Goal: Information Seeking & Learning: Learn about a topic

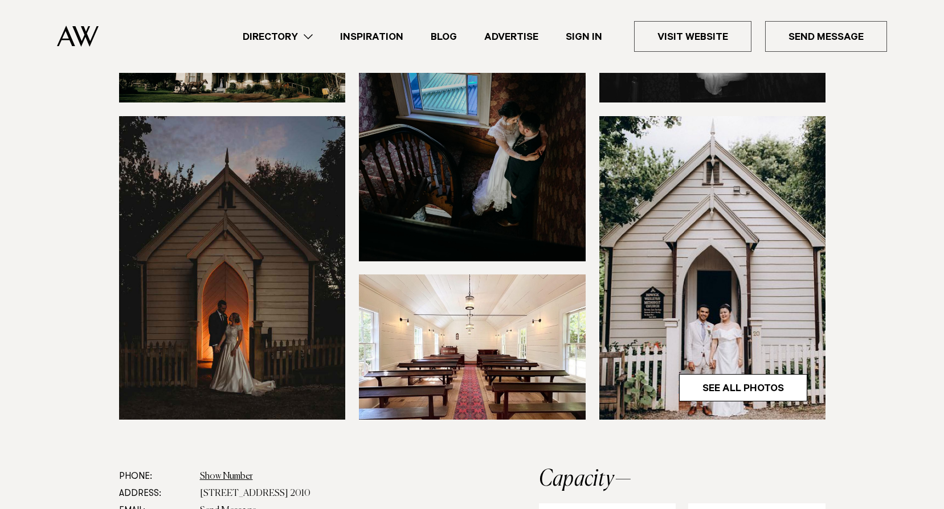
scroll to position [228, 0]
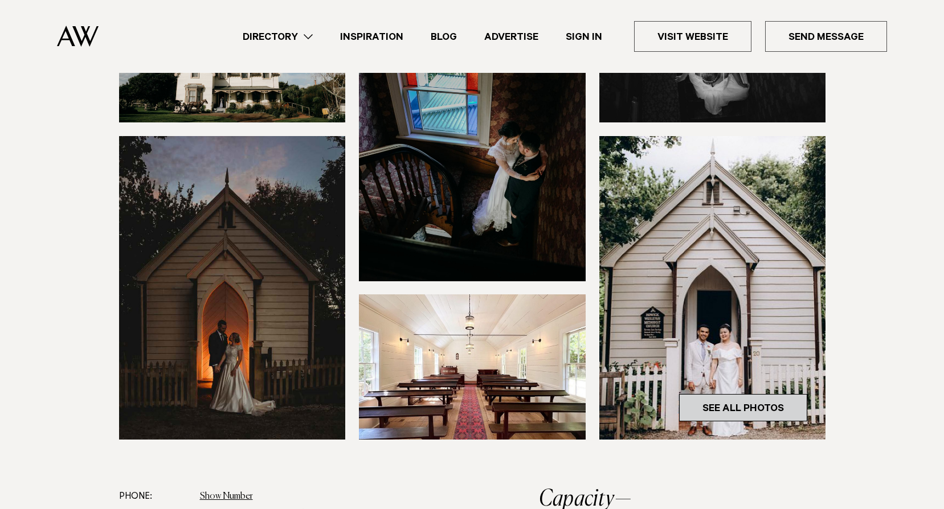
click at [734, 412] on link "See All Photos" at bounding box center [743, 407] width 128 height 27
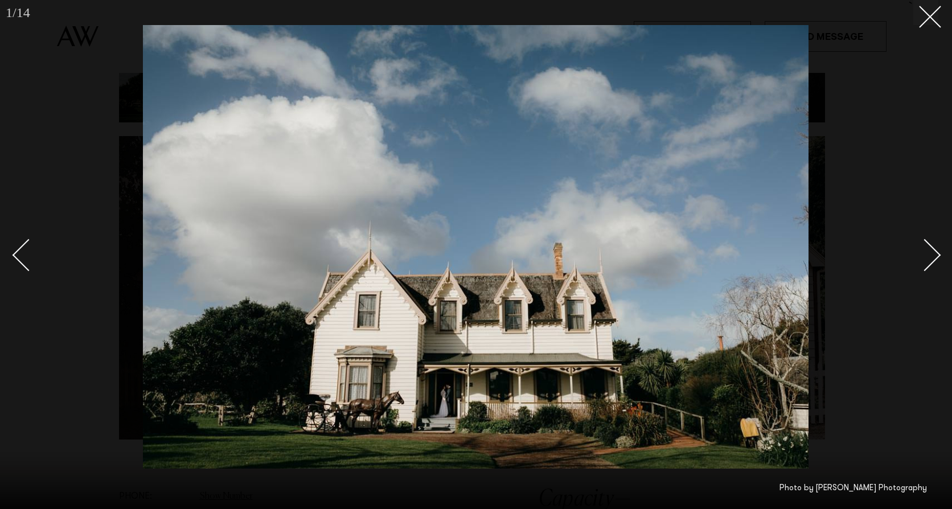
click at [920, 255] on div "Next slide" at bounding box center [925, 255] width 32 height 32
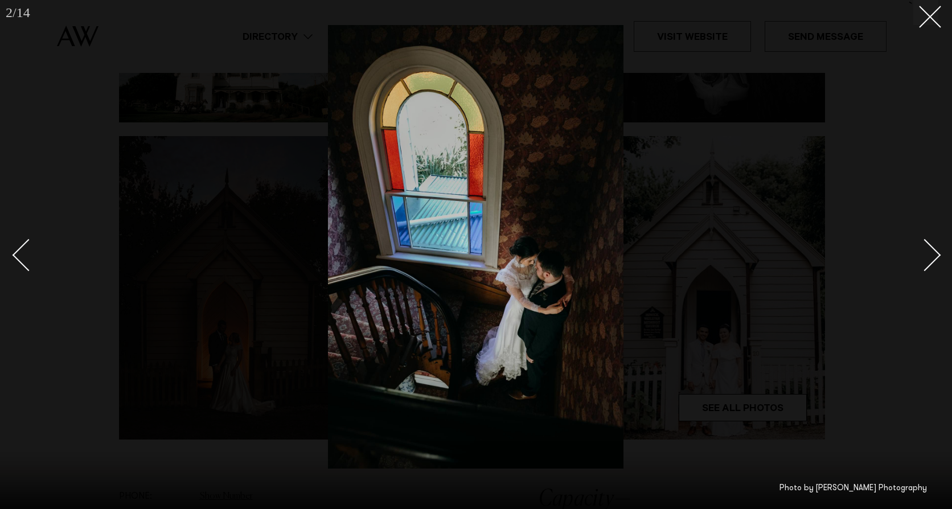
click at [924, 255] on div "Next slide" at bounding box center [925, 255] width 32 height 32
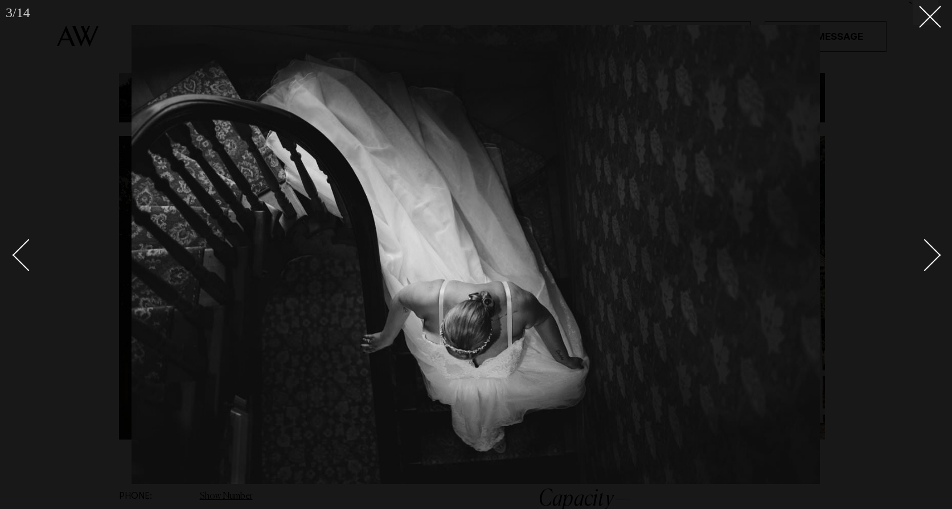
click at [924, 255] on div "Next slide" at bounding box center [925, 255] width 32 height 32
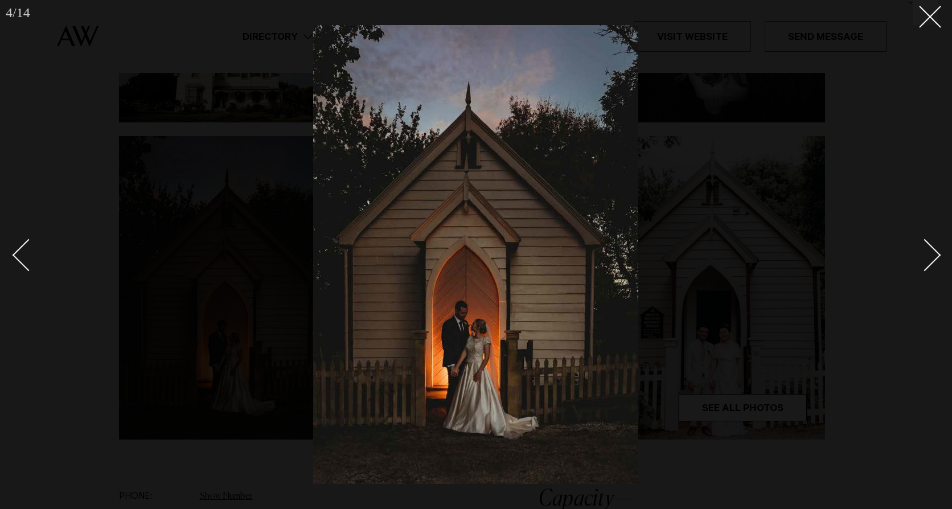
click at [924, 255] on div "Next slide" at bounding box center [925, 255] width 32 height 32
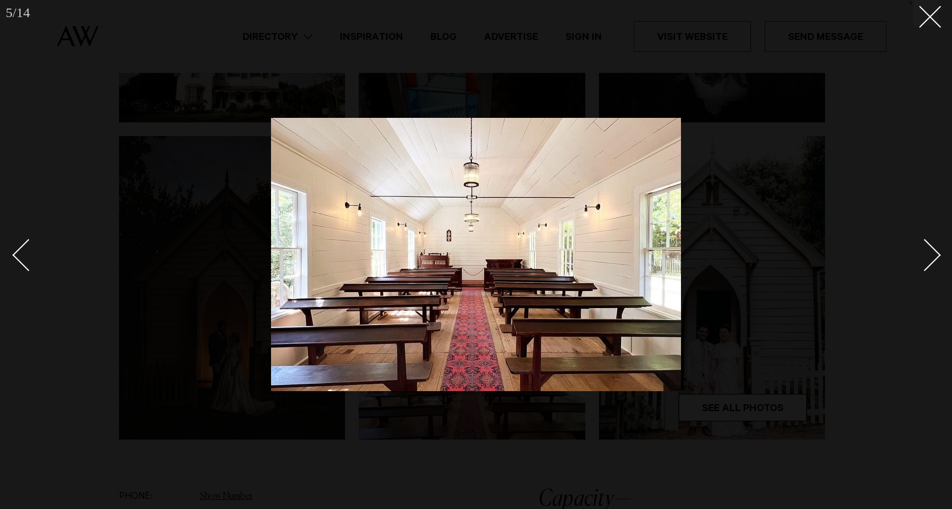
click at [924, 255] on div "Next slide" at bounding box center [925, 255] width 32 height 32
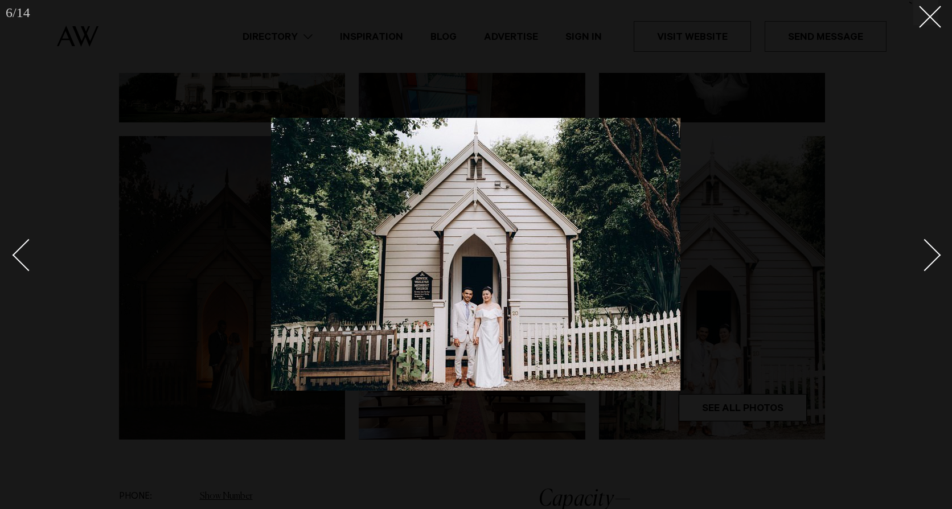
click at [924, 255] on div "Next slide" at bounding box center [925, 255] width 32 height 32
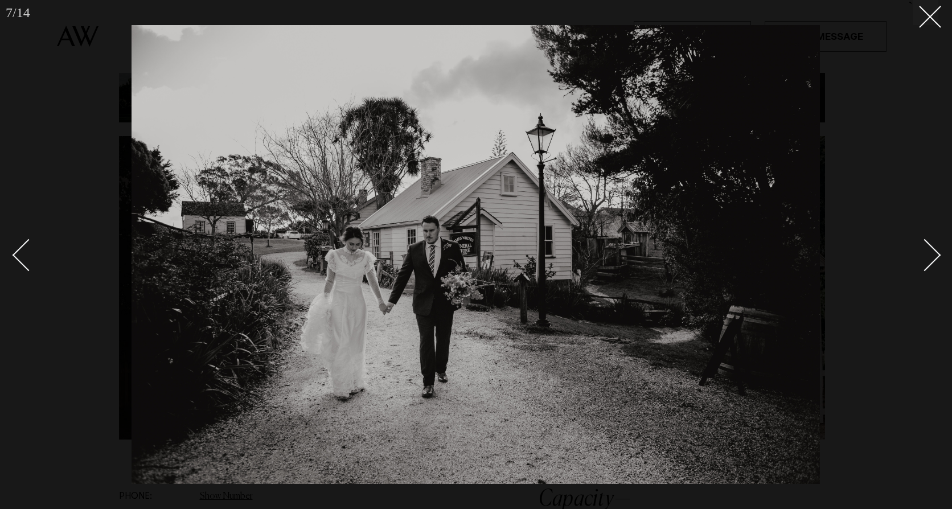
click at [930, 255] on div "Next slide" at bounding box center [925, 255] width 32 height 32
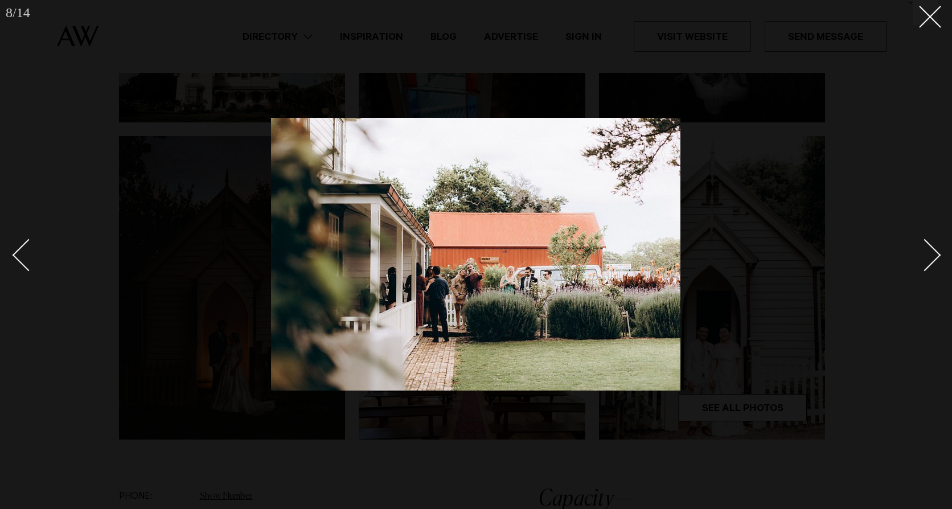
click at [930, 255] on div "Next slide" at bounding box center [925, 255] width 32 height 32
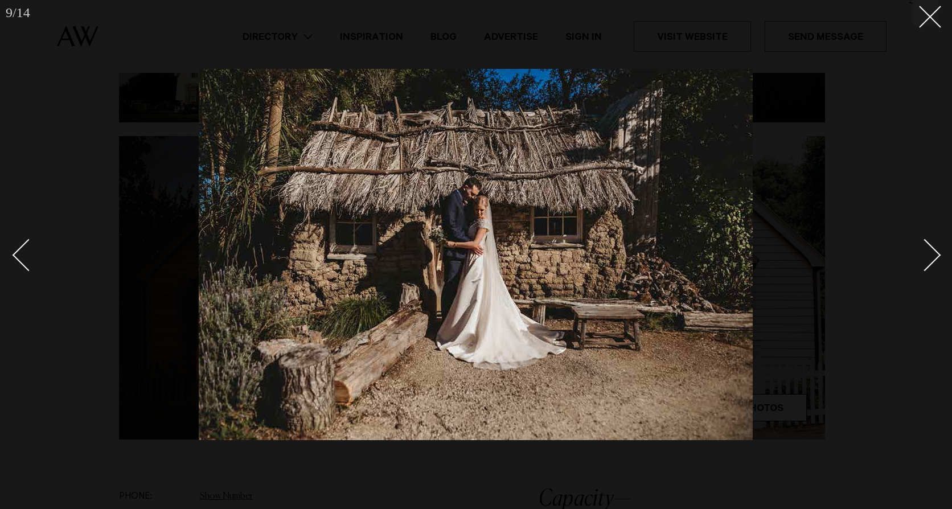
click at [930, 255] on div "Next slide" at bounding box center [925, 255] width 32 height 32
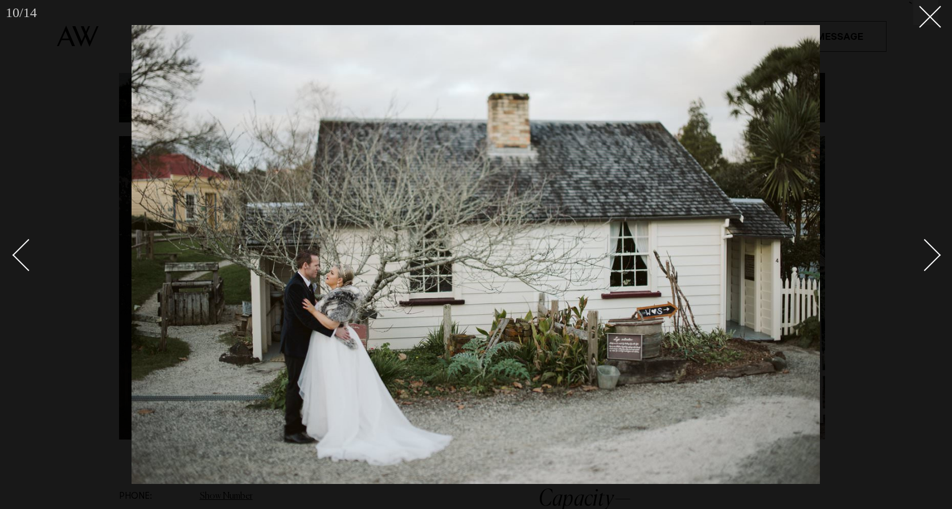
click at [930, 255] on div "Next slide" at bounding box center [925, 255] width 32 height 32
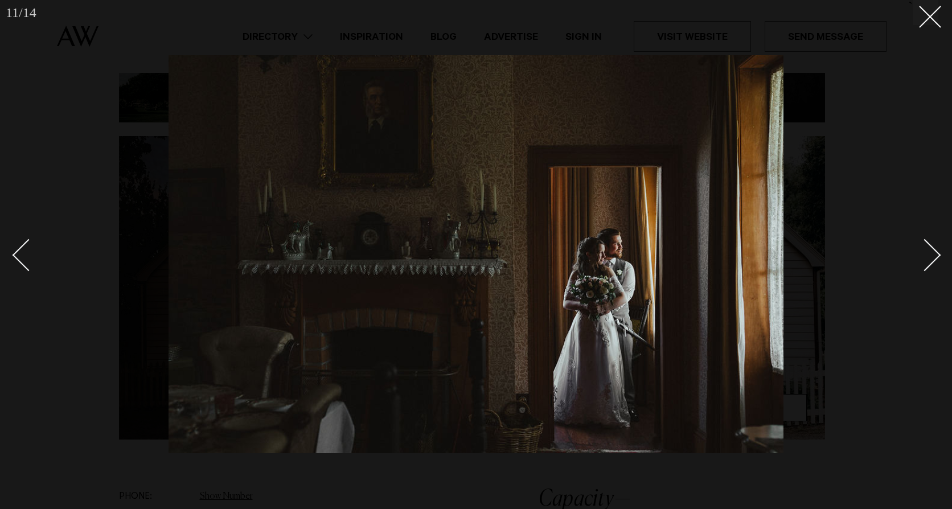
click at [930, 255] on div "Next slide" at bounding box center [925, 255] width 32 height 32
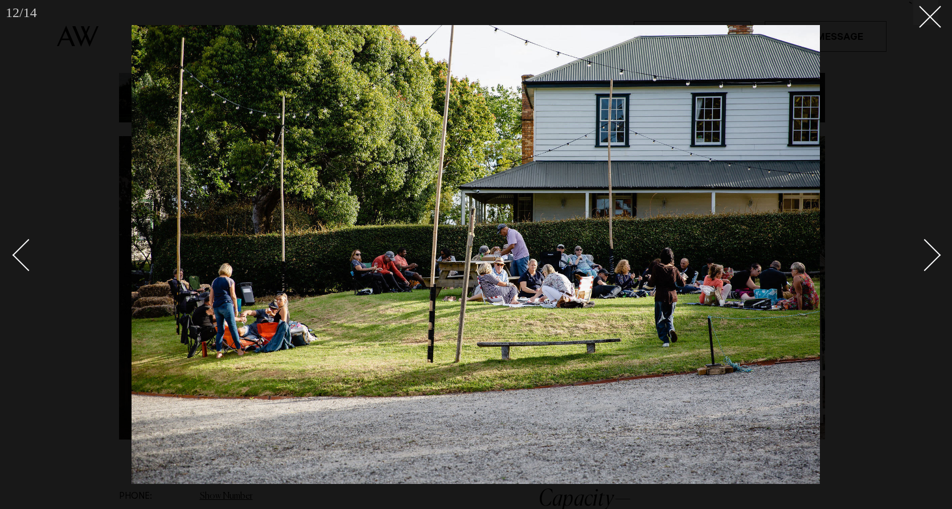
click at [930, 255] on div "Next slide" at bounding box center [925, 255] width 32 height 32
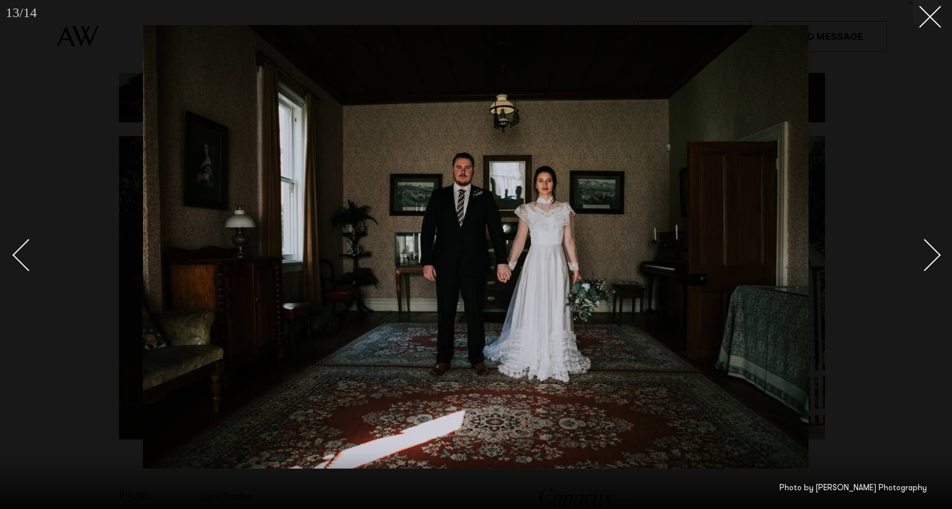
click at [930, 255] on div "Next slide" at bounding box center [925, 255] width 32 height 32
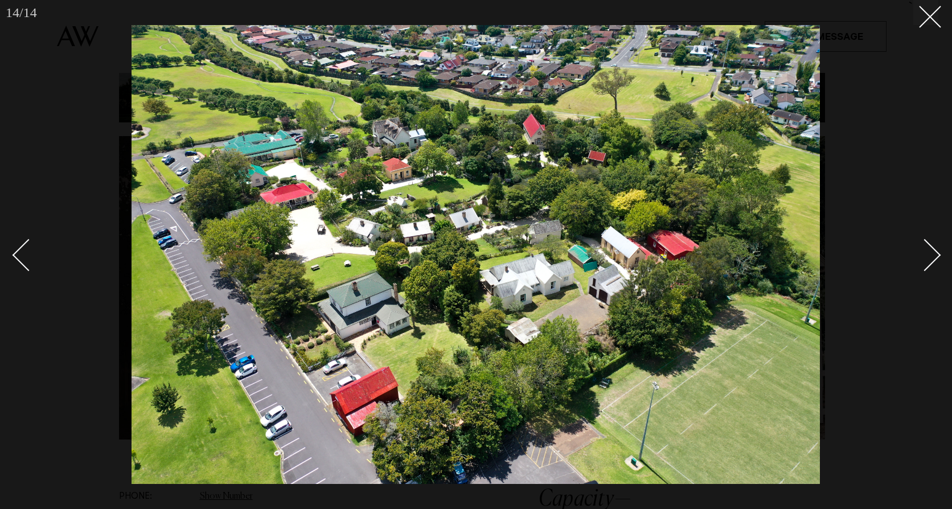
click at [930, 255] on div "Next slide" at bounding box center [925, 255] width 32 height 32
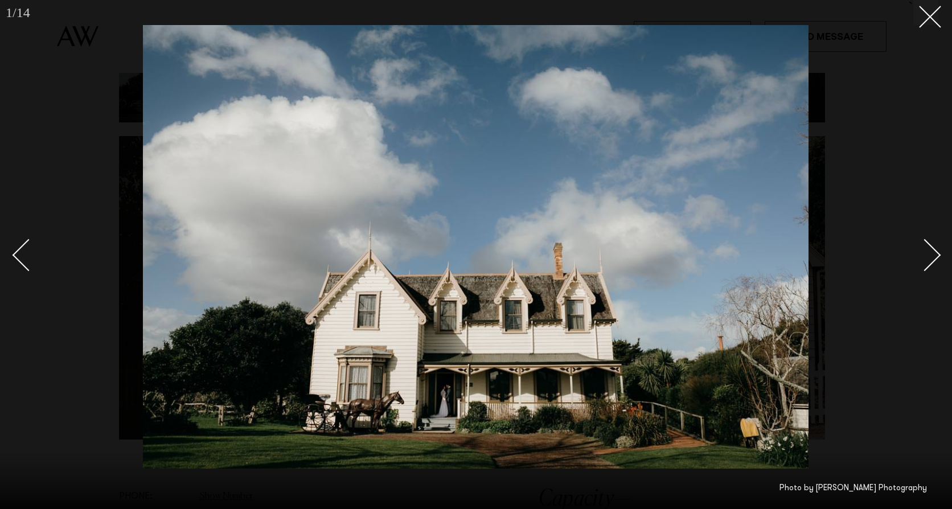
click at [930, 255] on div "Next slide" at bounding box center [925, 255] width 32 height 32
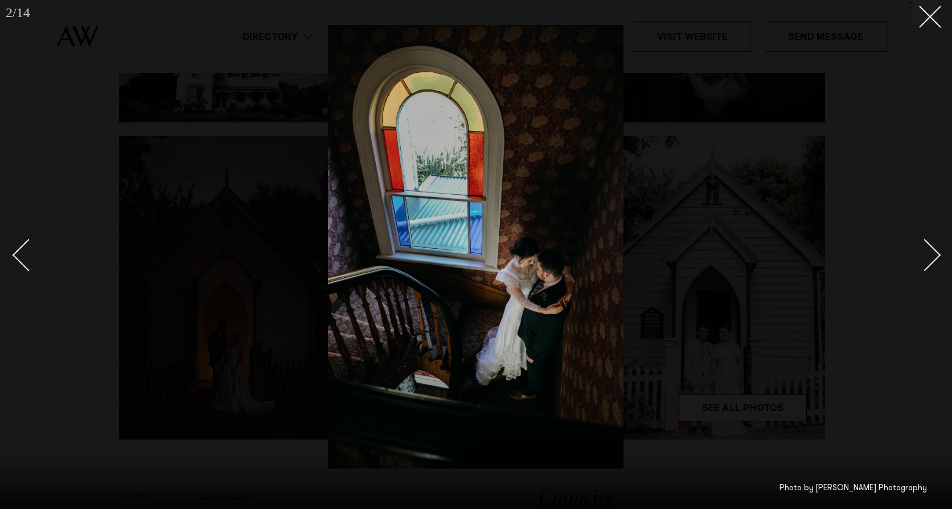
click at [930, 255] on div "Next slide" at bounding box center [925, 255] width 32 height 32
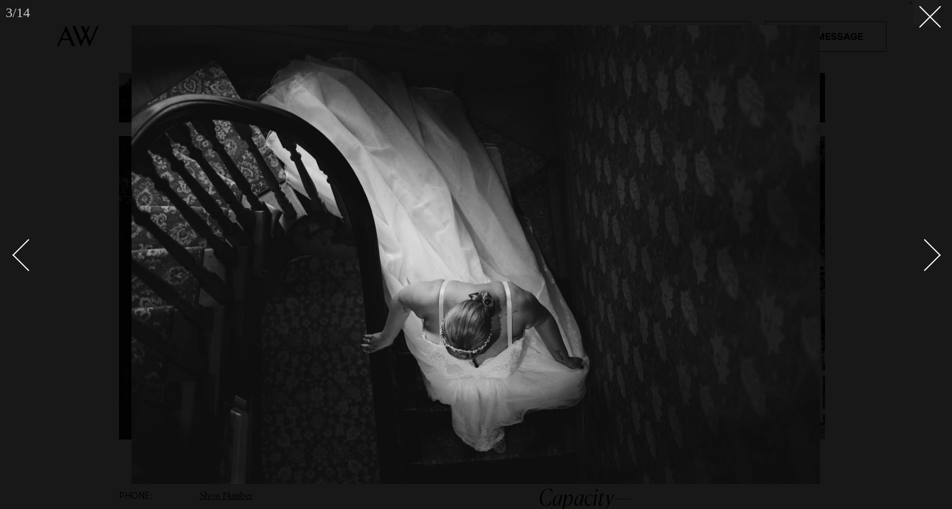
click at [930, 255] on div "Next slide" at bounding box center [925, 255] width 32 height 32
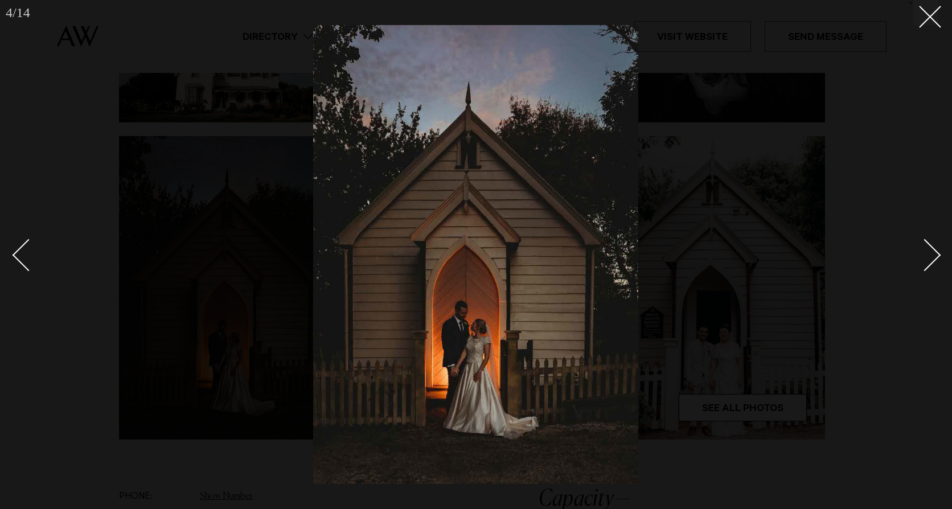
click at [930, 255] on div "Next slide" at bounding box center [925, 255] width 32 height 32
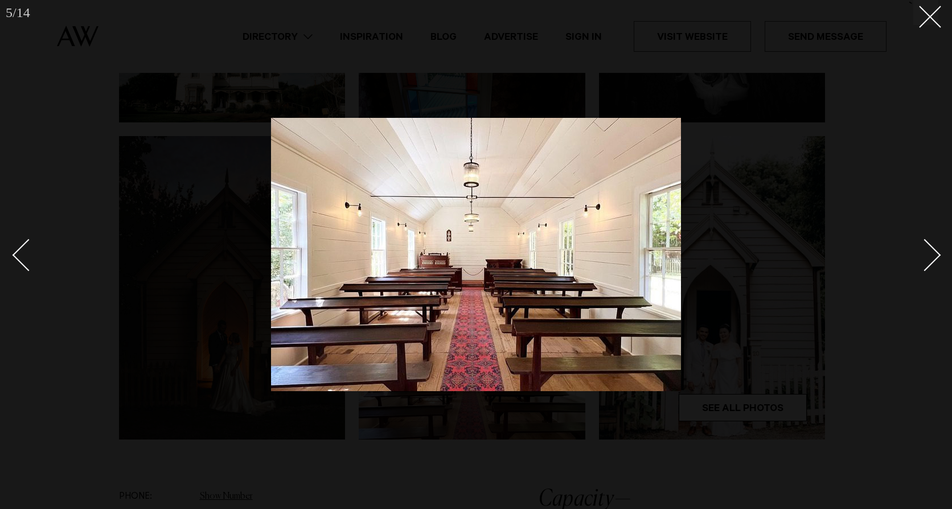
click at [930, 255] on div "Next slide" at bounding box center [925, 255] width 32 height 32
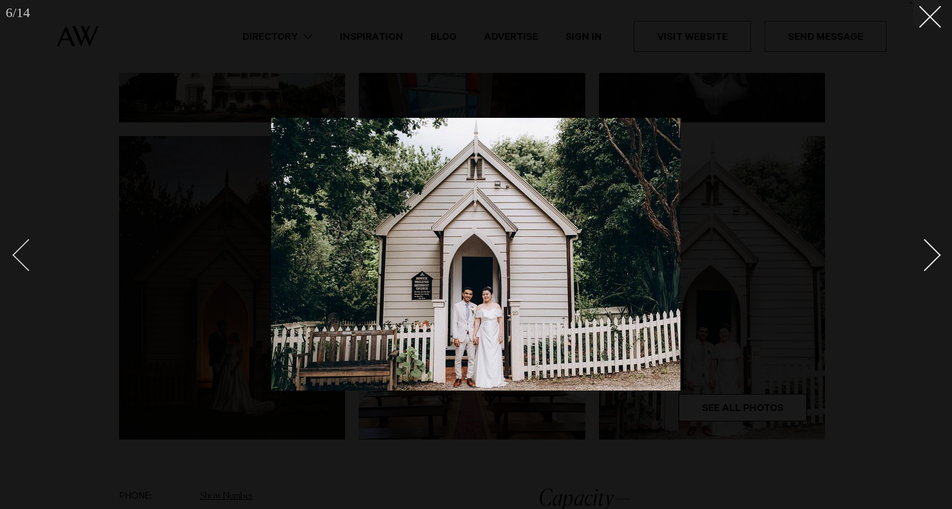
click at [22, 255] on div "Previous slide" at bounding box center [29, 255] width 32 height 32
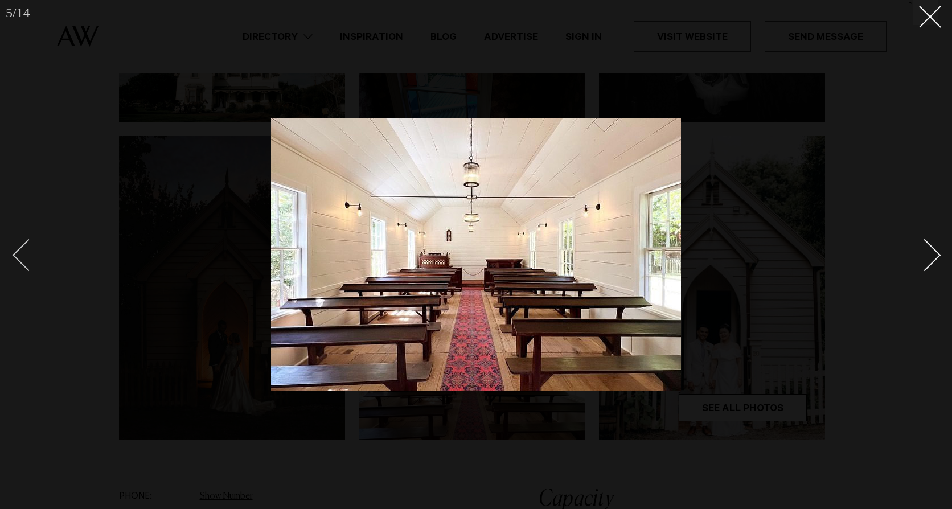
click at [21, 255] on div "Previous slide" at bounding box center [29, 255] width 32 height 32
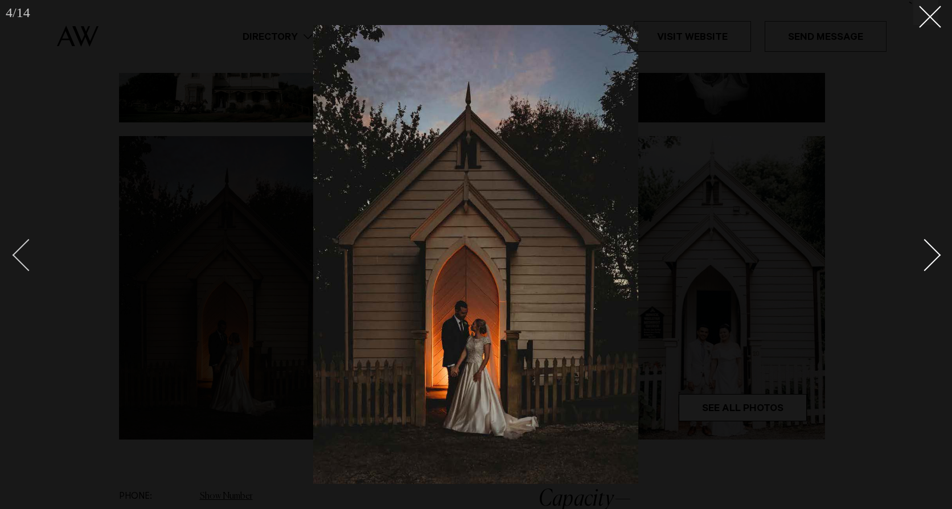
click at [21, 255] on div "Previous slide" at bounding box center [29, 255] width 32 height 32
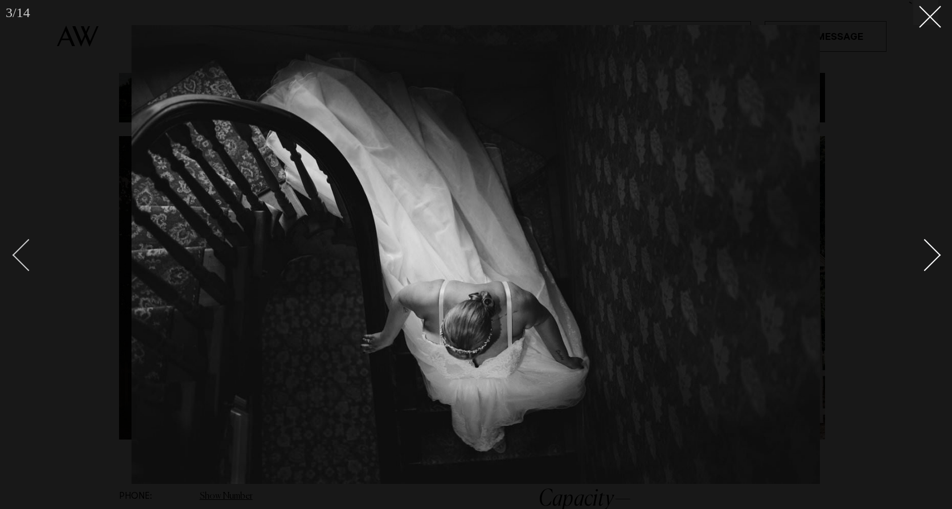
click at [21, 255] on div "Previous slide" at bounding box center [29, 255] width 32 height 32
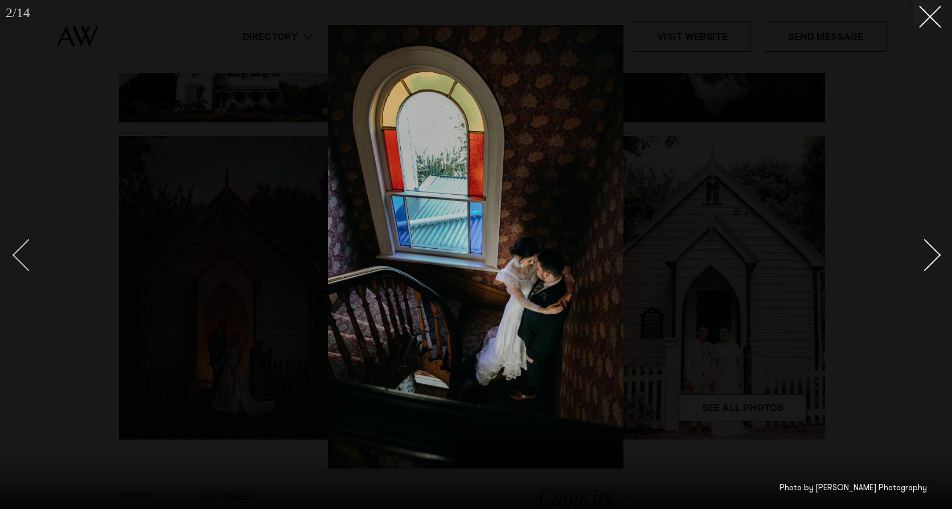
click at [21, 255] on div "Previous slide" at bounding box center [29, 255] width 32 height 32
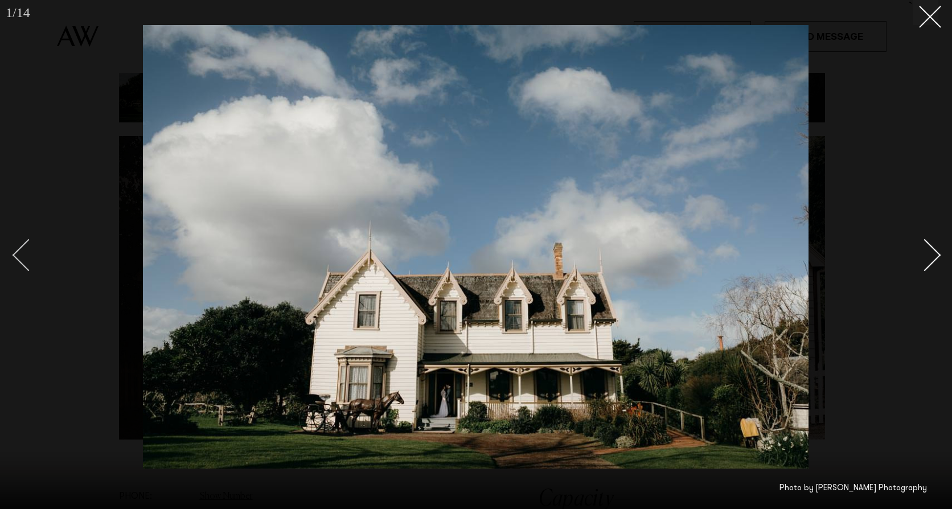
click at [21, 255] on div "Previous slide" at bounding box center [29, 255] width 32 height 32
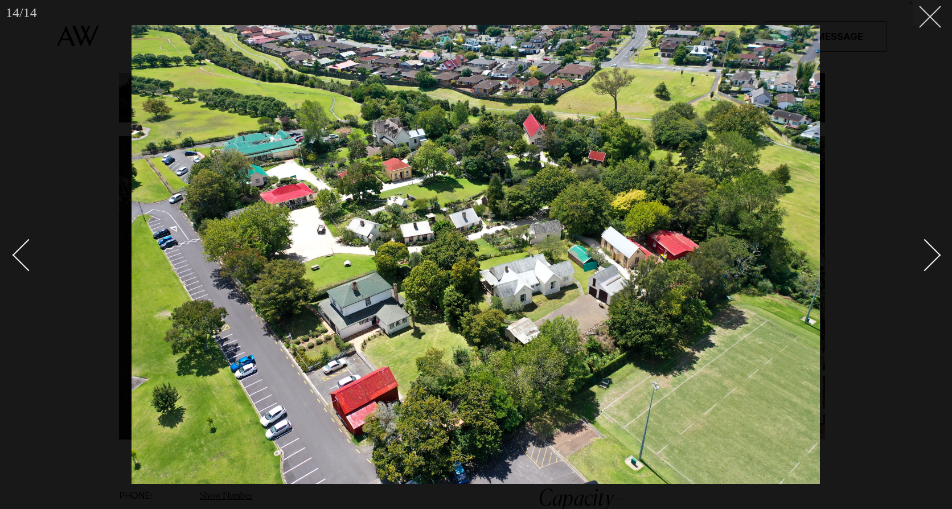
click at [922, 26] on line at bounding box center [930, 16] width 21 height 21
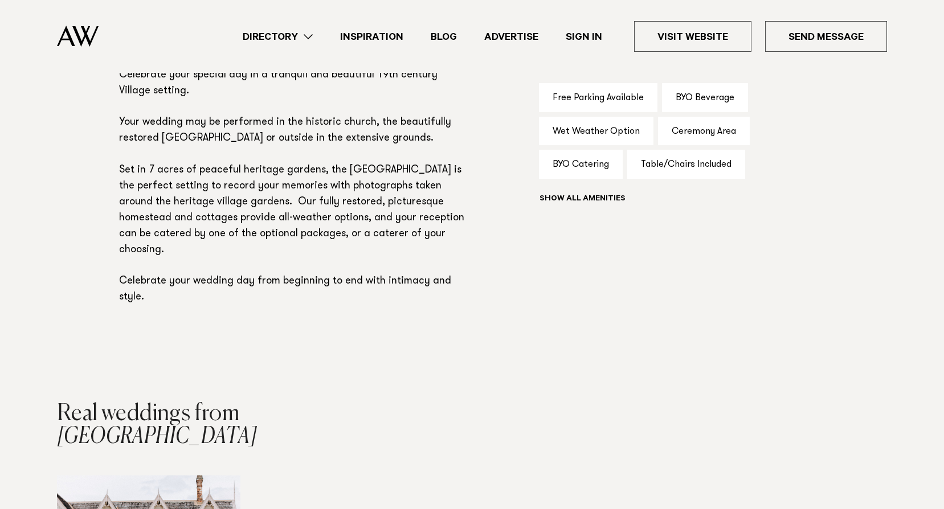
scroll to position [627, 0]
